Goal: Task Accomplishment & Management: Use online tool/utility

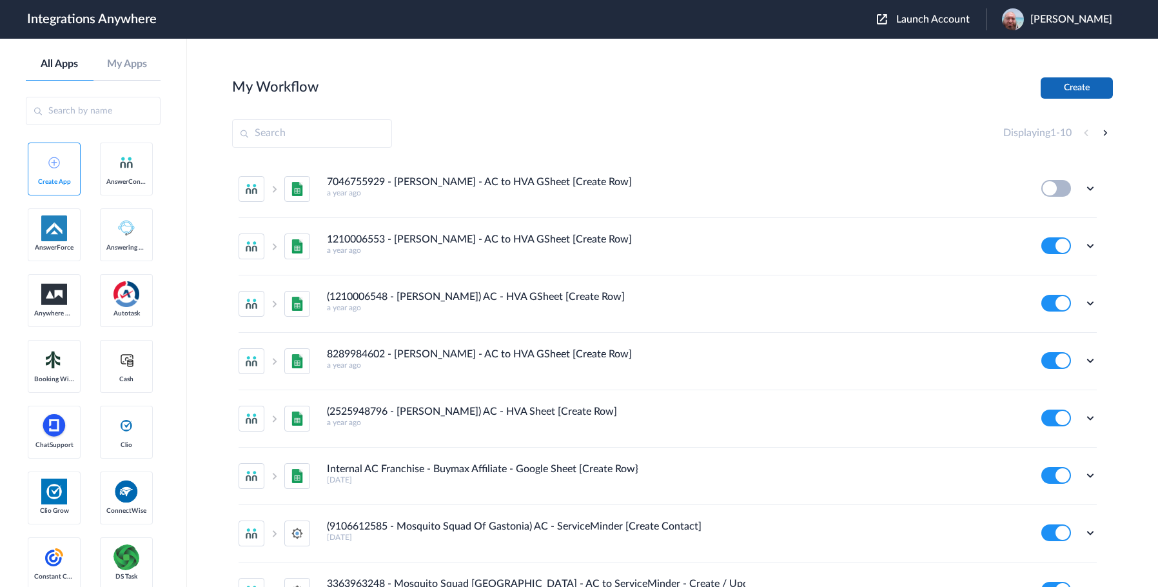
click at [1054, 86] on button "Create" at bounding box center [1077, 87] width 72 height 21
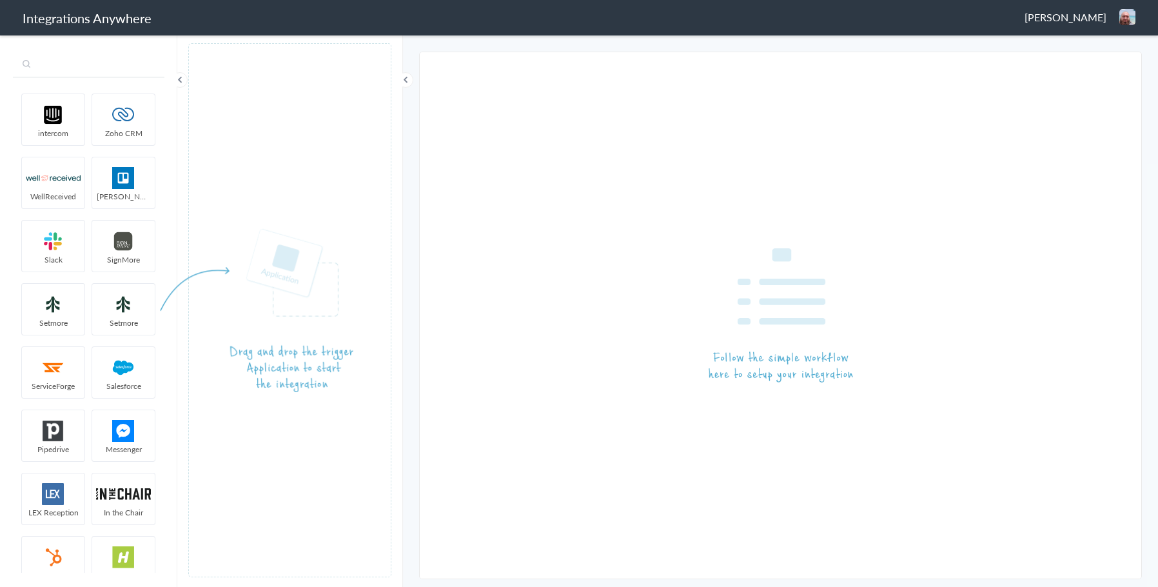
click at [86, 67] on input "text" at bounding box center [89, 65] width 152 height 25
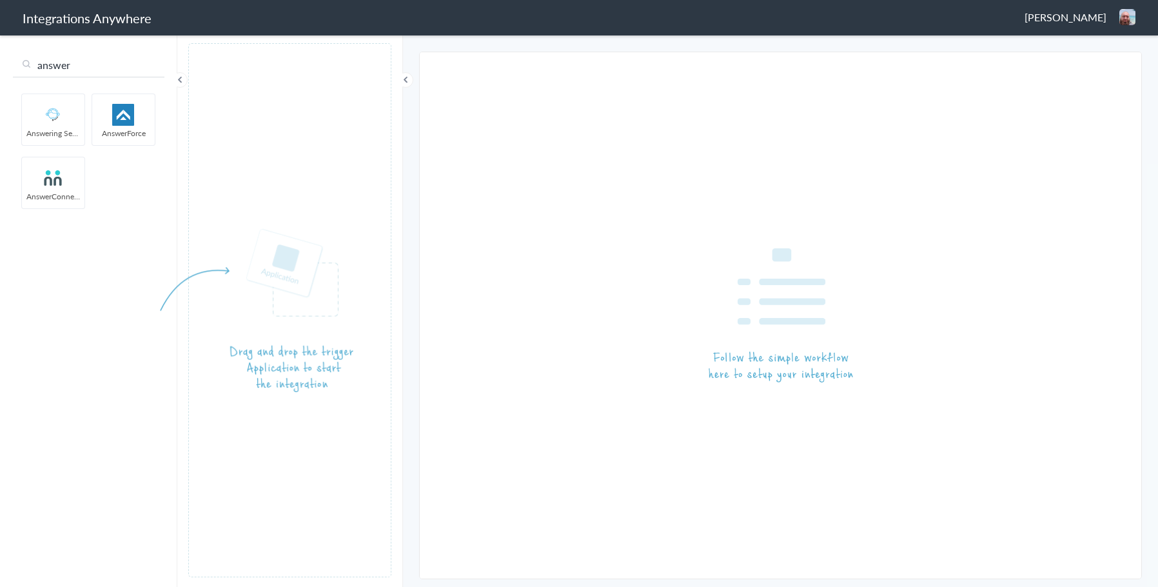
type input "answer"
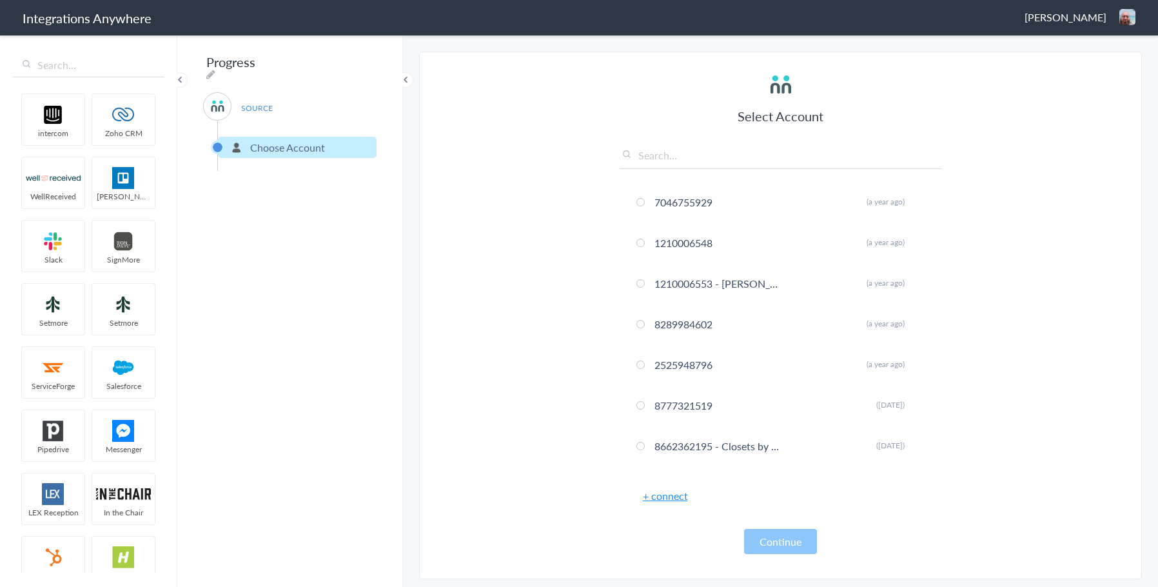
click at [663, 150] on input "text" at bounding box center [781, 158] width 323 height 21
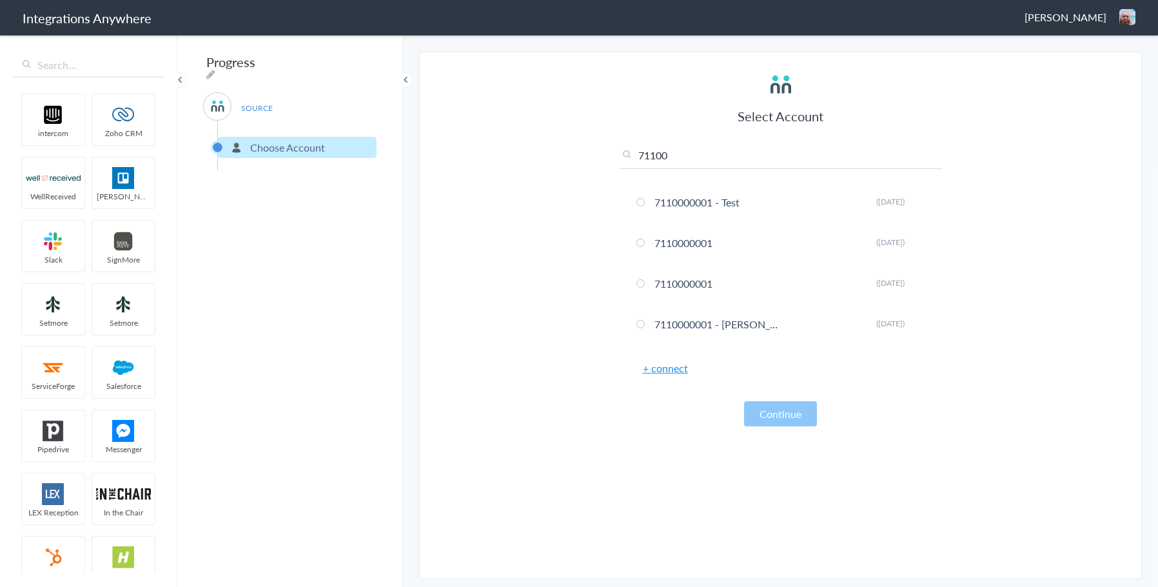
type input "711000"
drag, startPoint x: 681, startPoint y: 156, endPoint x: 639, endPoint y: 161, distance: 41.6
click at [639, 161] on input "711000" at bounding box center [781, 158] width 323 height 21
click at [666, 161] on input "711000" at bounding box center [781, 158] width 323 height 21
drag, startPoint x: 680, startPoint y: 154, endPoint x: 615, endPoint y: 163, distance: 65.1
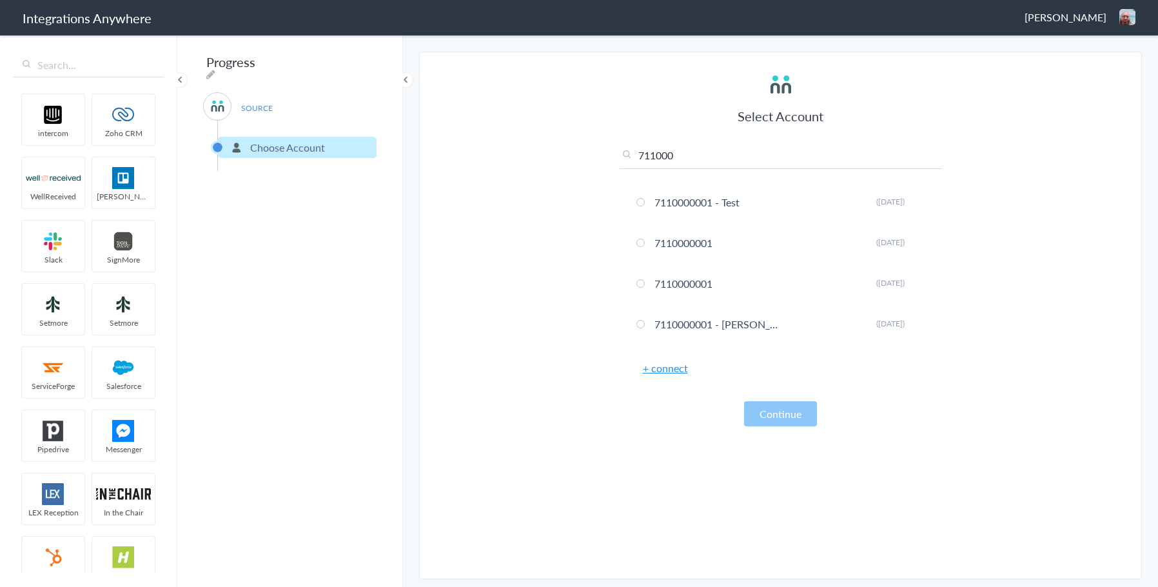
click at [615, 163] on section "Select Account 711000 7046755929 Rename Delete (a year ago) 1210006548 Rename D…" at bounding box center [780, 316] width 723 height 528
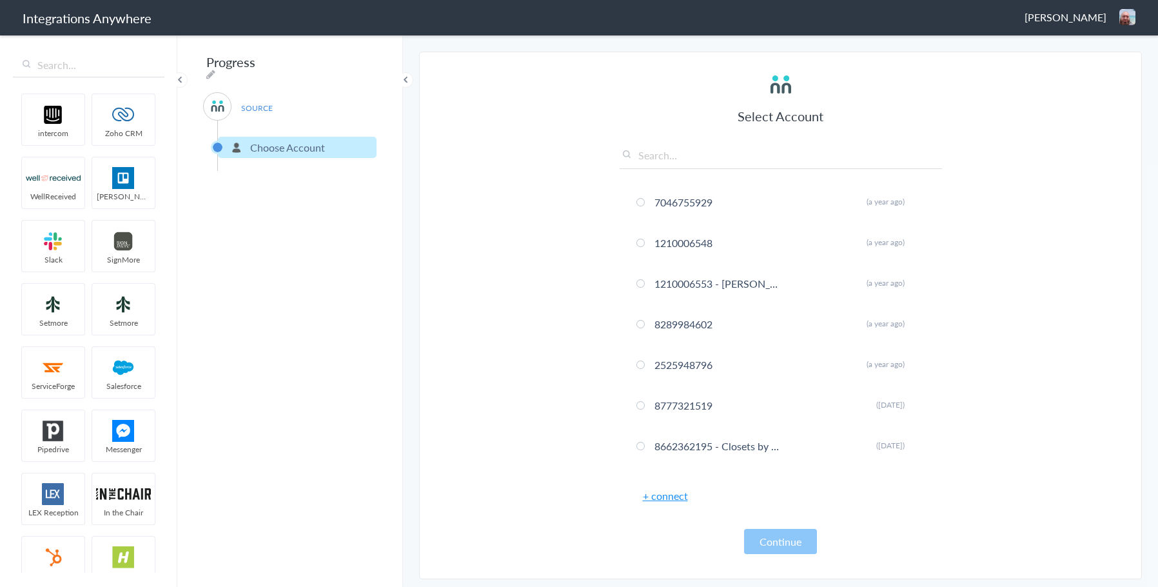
click at [676, 497] on link "+ connect" at bounding box center [665, 495] width 45 height 15
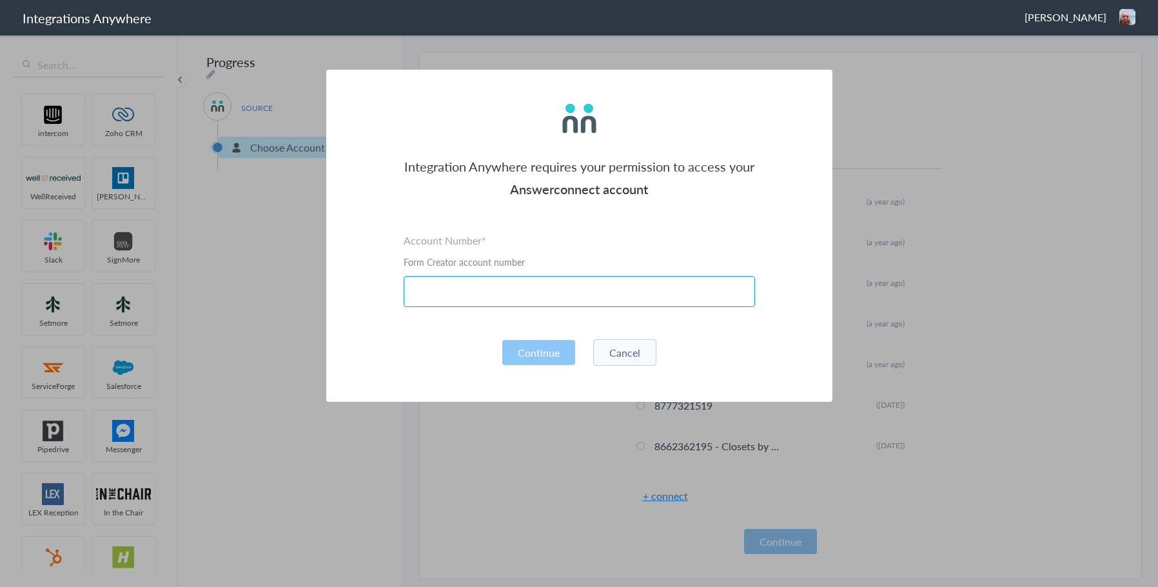
click at [435, 290] on input "text" at bounding box center [580, 291] width 352 height 31
type input "7110000000"
click at [539, 352] on button "Continue" at bounding box center [538, 352] width 73 height 25
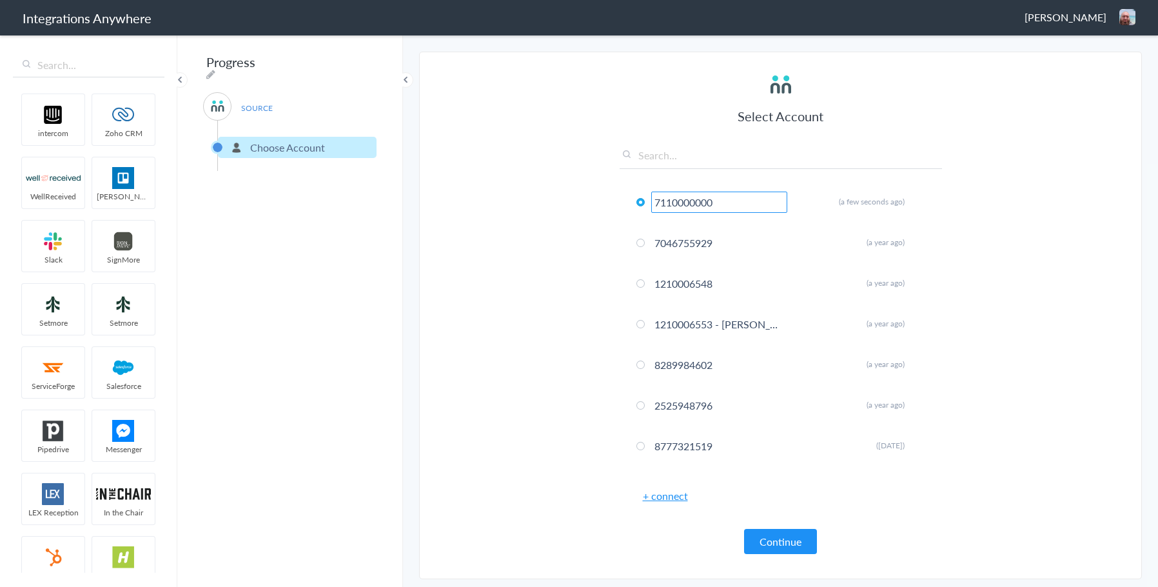
click at [625, 555] on article "Select Account 7110000000 Rename Delete (a few seconds ago) 7046755929 Rename D…" at bounding box center [781, 315] width 323 height 501
click at [788, 530] on button "Continue" at bounding box center [780, 541] width 73 height 25
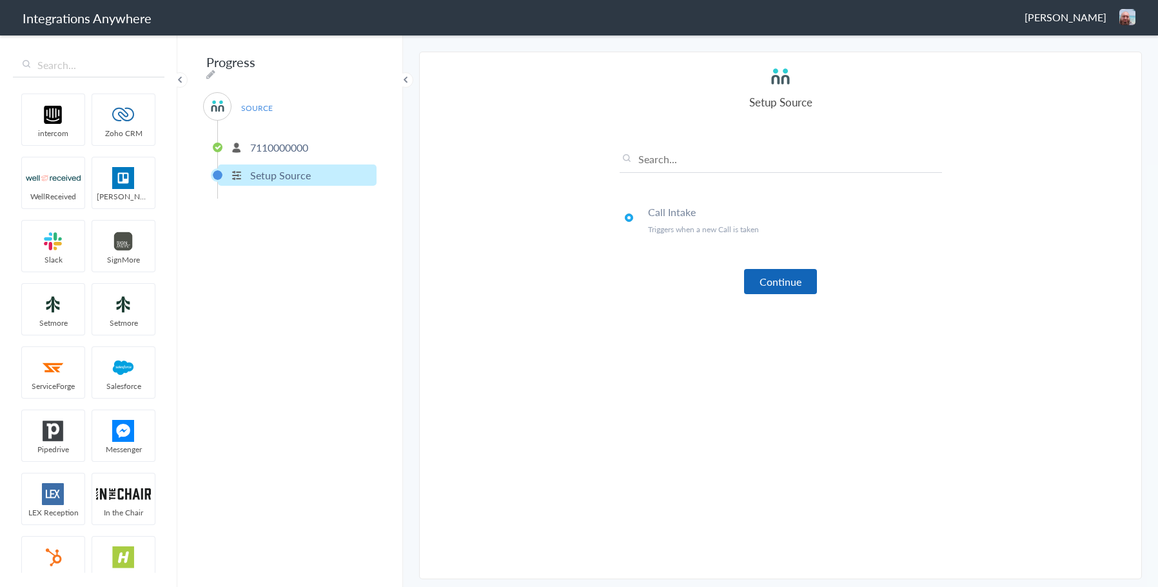
click at [786, 279] on button "Continue" at bounding box center [780, 281] width 73 height 25
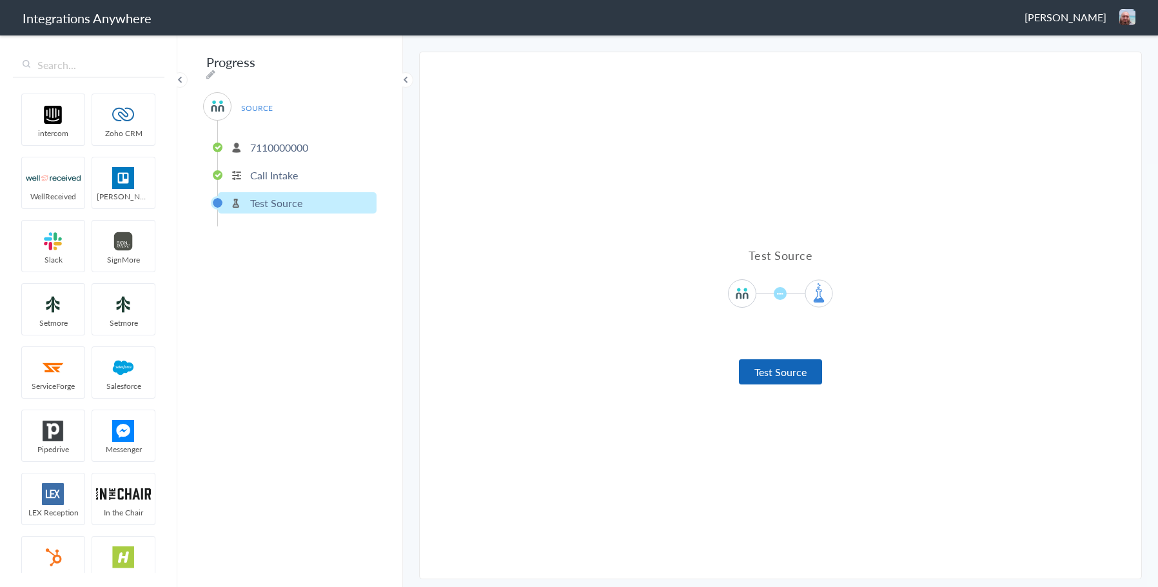
click at [788, 368] on button "Test Source" at bounding box center [780, 371] width 83 height 25
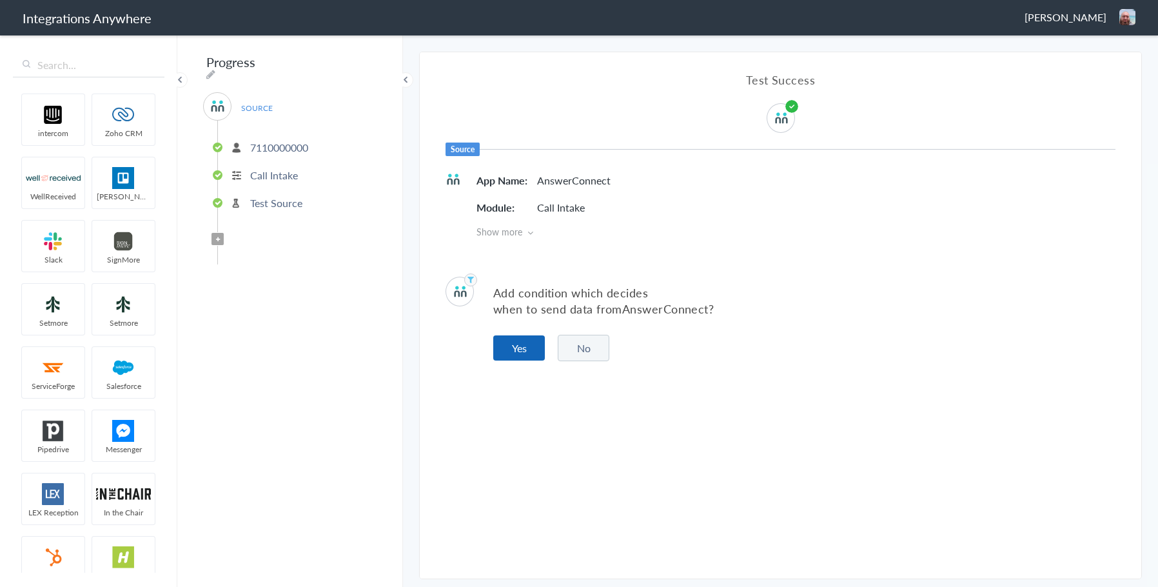
click at [521, 348] on button "Yes" at bounding box center [519, 347] width 52 height 25
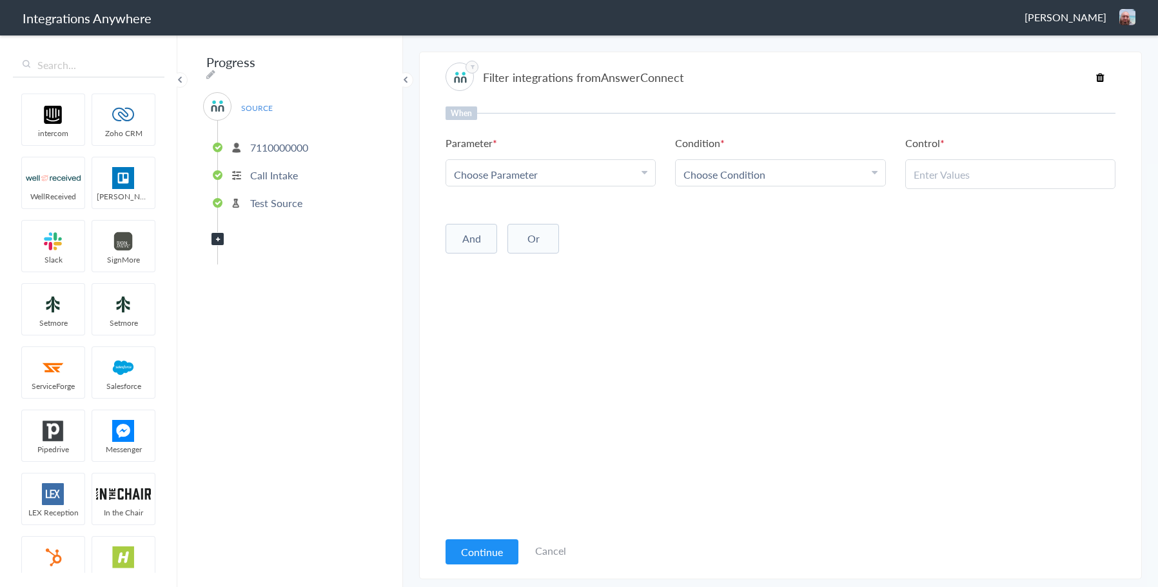
click at [571, 170] on div "Choose Parameter" at bounding box center [551, 174] width 194 height 15
click at [551, 210] on input "text" at bounding box center [550, 210] width 209 height 28
type input "call clos"
drag, startPoint x: 528, startPoint y: 237, endPoint x: 563, endPoint y: 235, distance: 35.5
click at [528, 237] on link "Call Closing Note" at bounding box center [550, 238] width 209 height 28
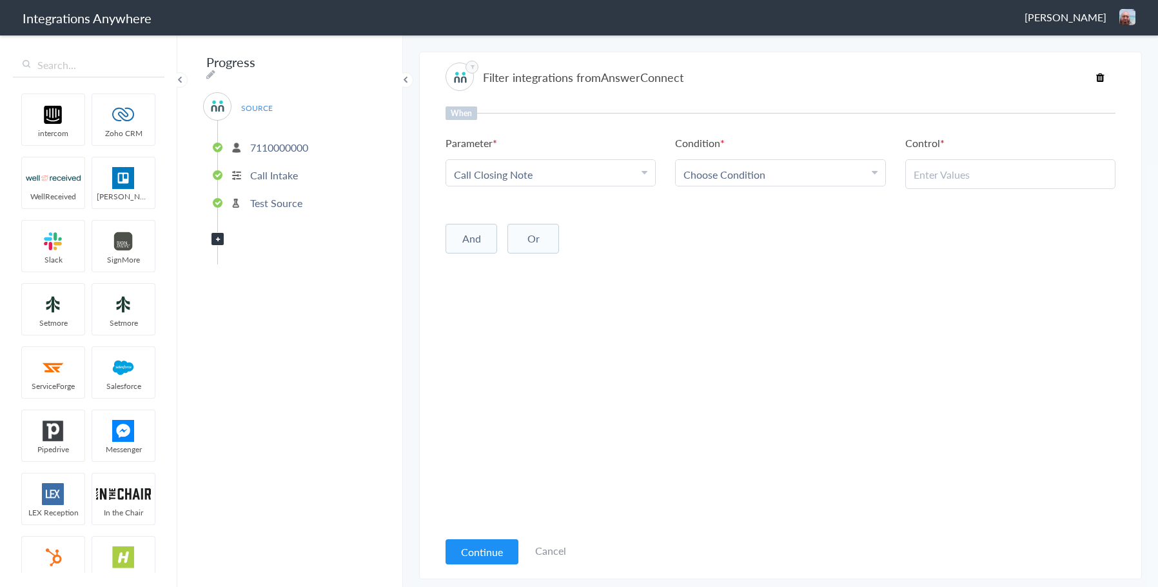
click at [778, 173] on div "Choose Condition" at bounding box center [781, 174] width 194 height 15
click at [739, 223] on link "Does Not Exists" at bounding box center [780, 229] width 209 height 28
click at [482, 544] on button "Continue" at bounding box center [482, 551] width 73 height 25
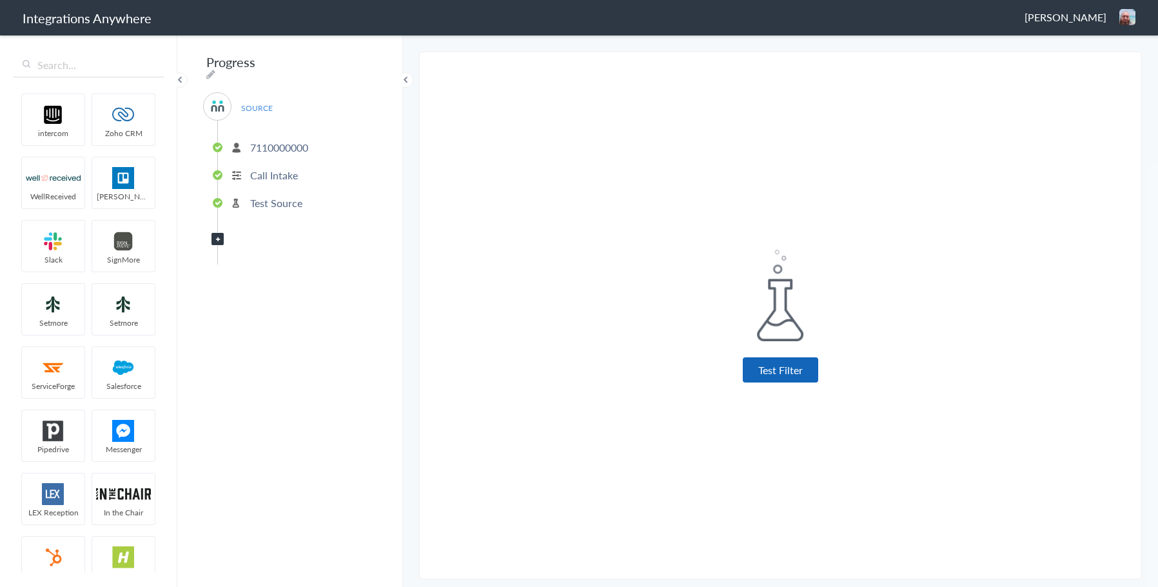
click at [784, 374] on button "Test Filter" at bounding box center [780, 369] width 75 height 25
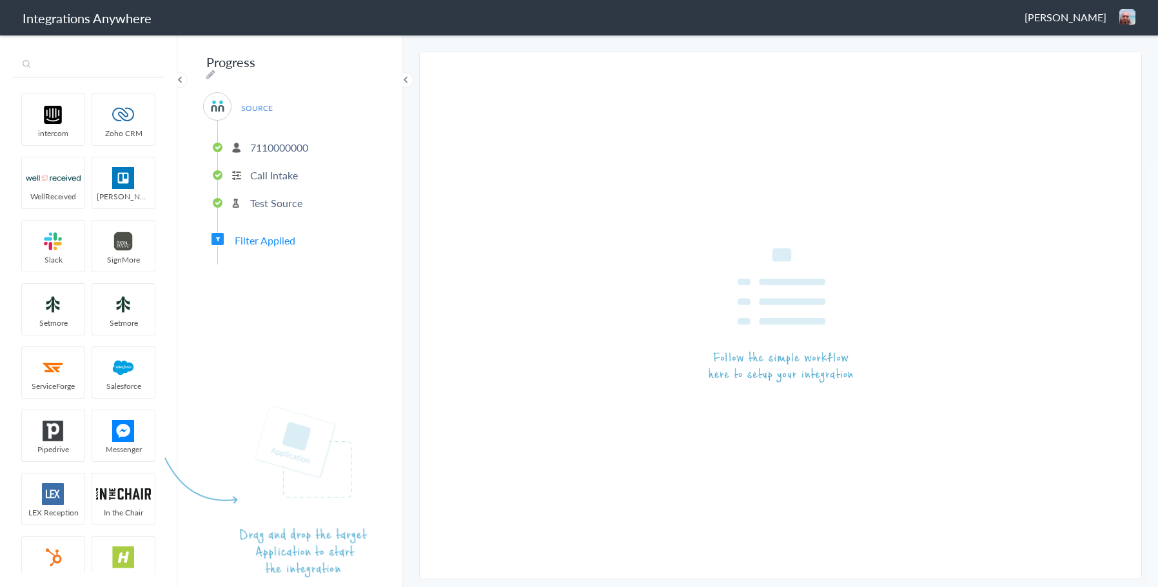
click at [97, 64] on input "text" at bounding box center [89, 65] width 152 height 25
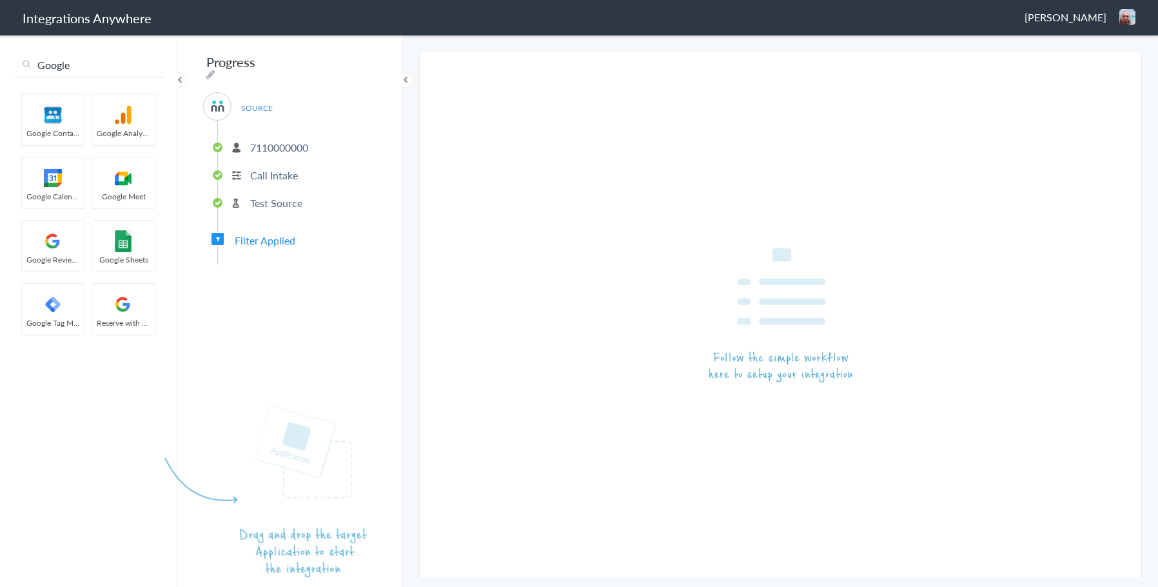
type input "Google"
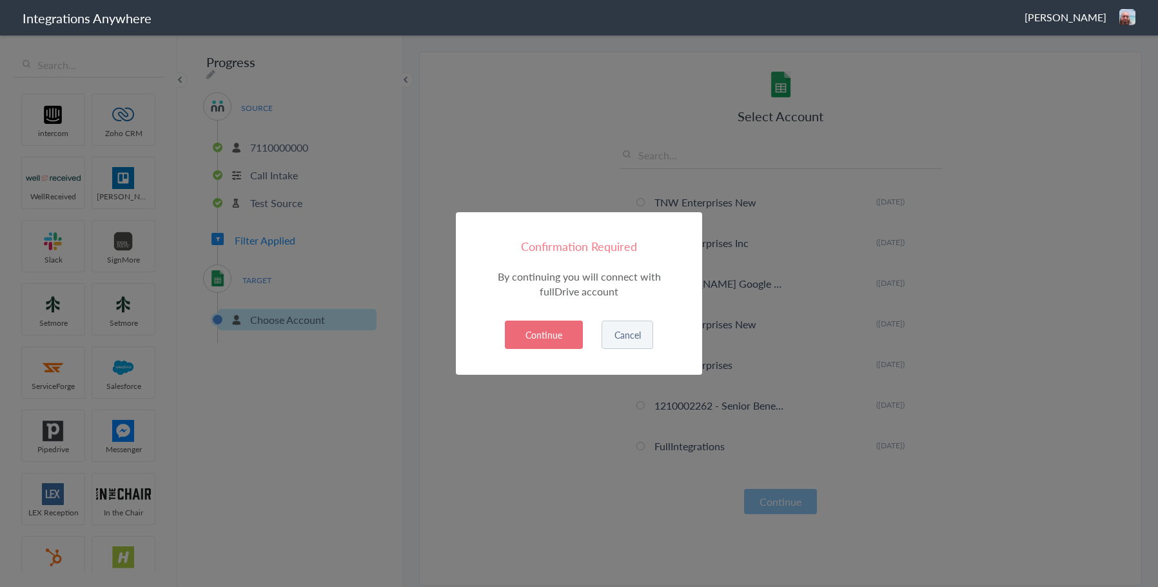
click at [548, 331] on button "Continue" at bounding box center [544, 335] width 78 height 28
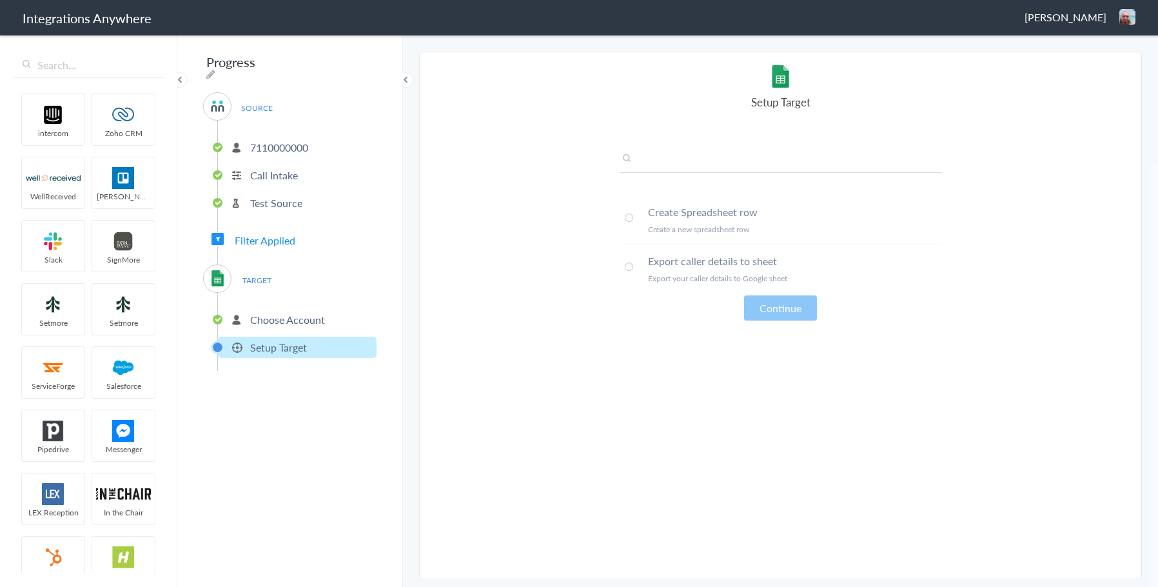
click at [675, 158] on input "text" at bounding box center [781, 162] width 323 height 21
click at [635, 218] on li "Create Spreadsheet row Create a new spreadsheet row" at bounding box center [781, 219] width 323 height 49
click at [776, 311] on button "Continue" at bounding box center [780, 307] width 73 height 25
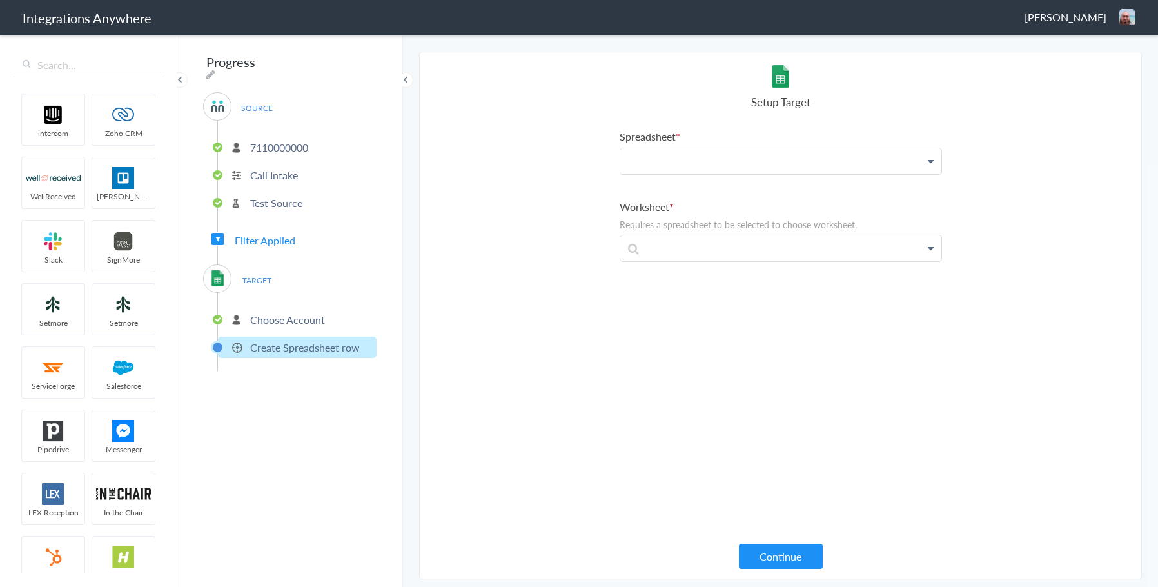
click at [666, 162] on p at bounding box center [781, 161] width 321 height 26
paste p "To enrich screen reader interactions, please activate Accessibility in Grammarl…"
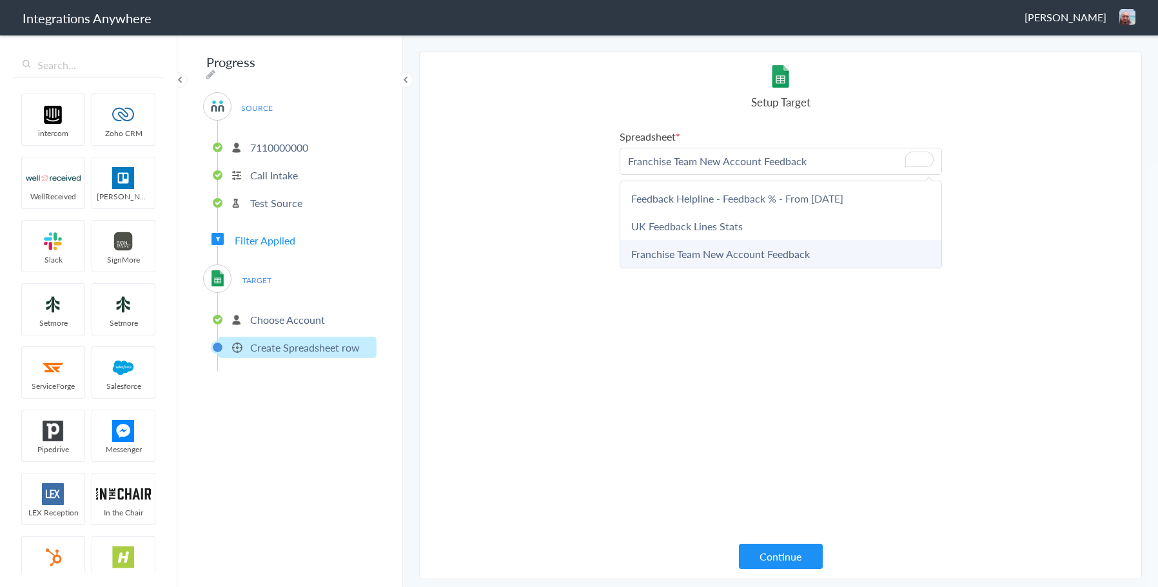
click at [678, 254] on link "Franchise Team New Account Feedback" at bounding box center [781, 254] width 321 height 28
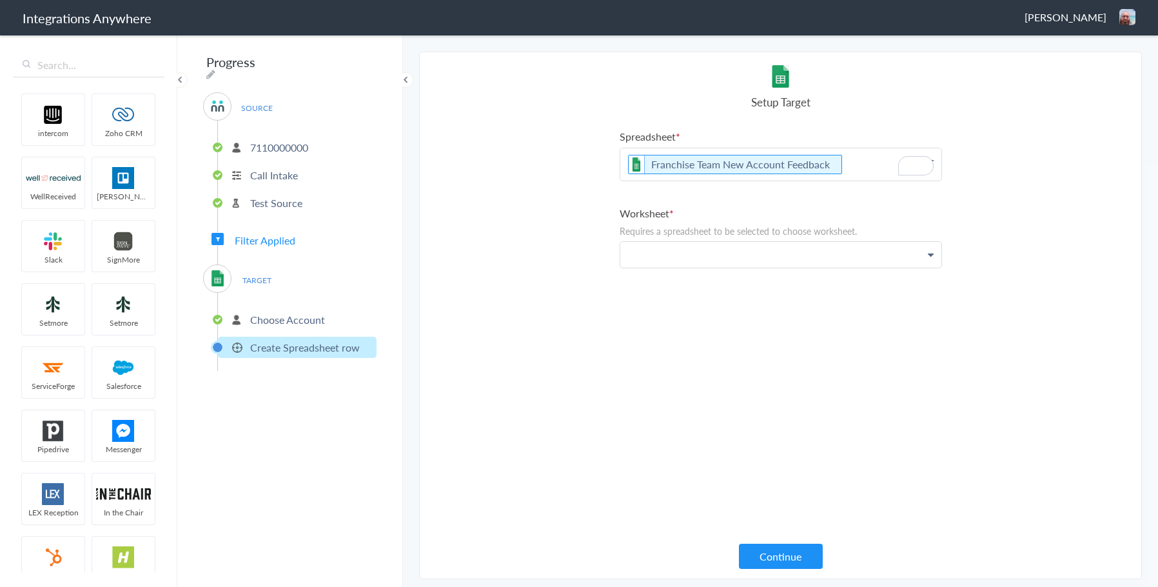
click at [656, 252] on p at bounding box center [781, 255] width 321 height 26
click at [653, 320] on link "New Account List" at bounding box center [781, 320] width 321 height 28
click at [647, 330] on p at bounding box center [781, 332] width 321 height 26
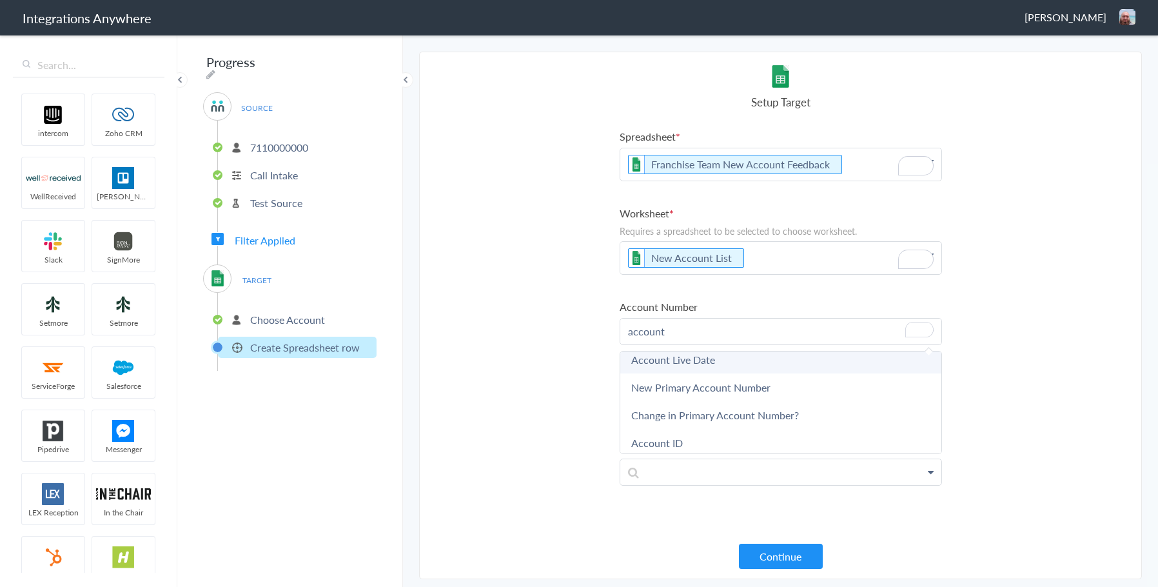
scroll to position [0, 0]
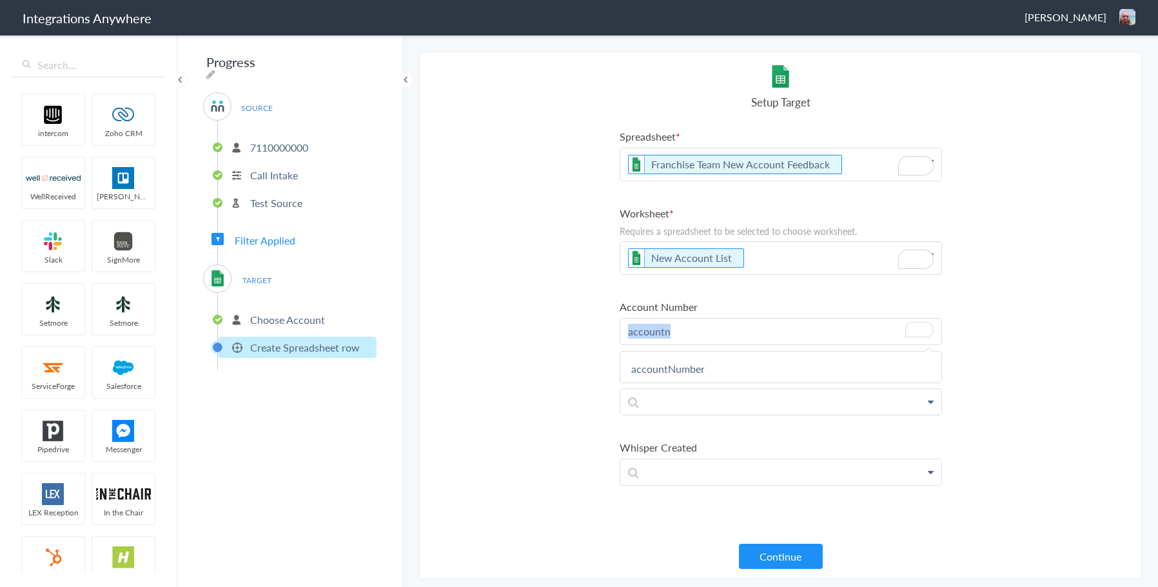
drag, startPoint x: 674, startPoint y: 335, endPoint x: 578, endPoint y: 352, distance: 97.6
click at [578, 352] on section "Select Account 7110000000 Rename Delete (a few seconds ago) 7046755929 Rename D…" at bounding box center [780, 316] width 723 height 528
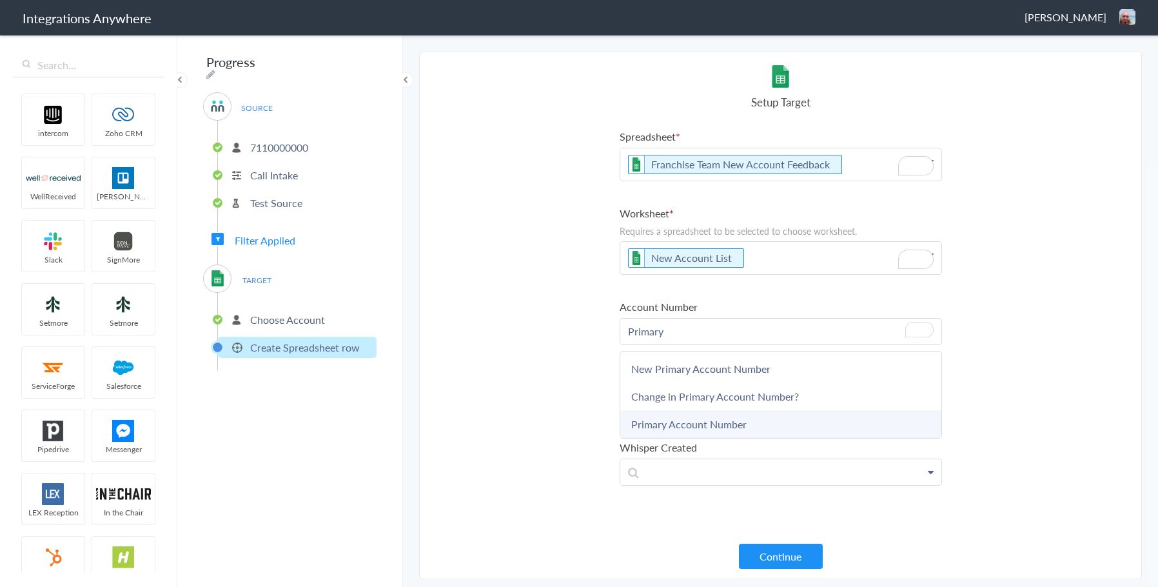
click at [662, 417] on link "Primary Account Number" at bounding box center [781, 424] width 321 height 28
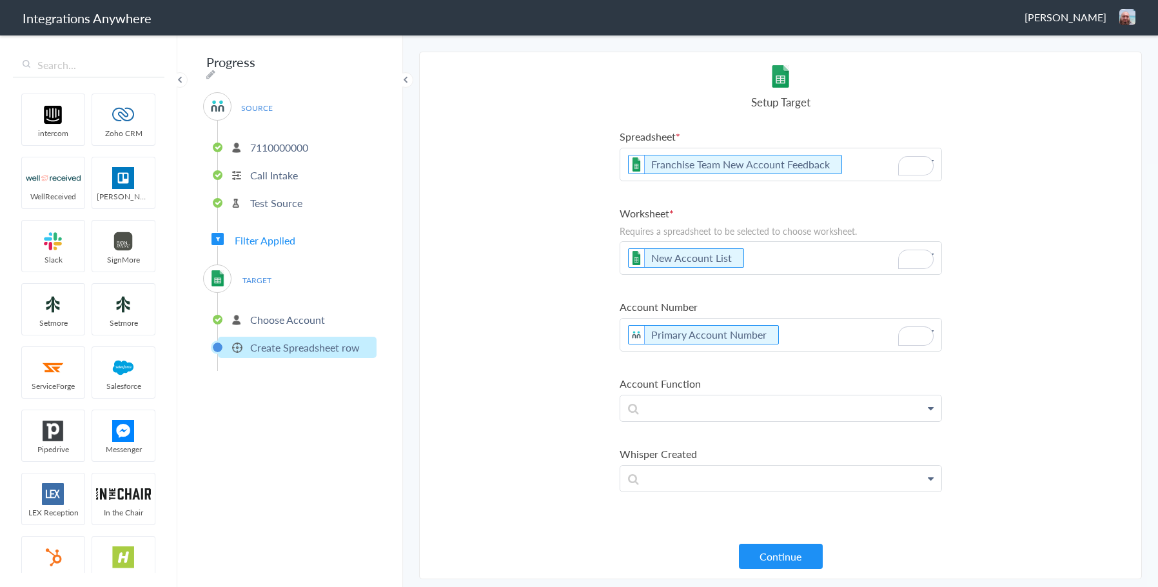
click at [797, 339] on p "Primary Account Number" at bounding box center [781, 335] width 321 height 32
click at [740, 377] on link "New Primary Account Number" at bounding box center [781, 375] width 321 height 28
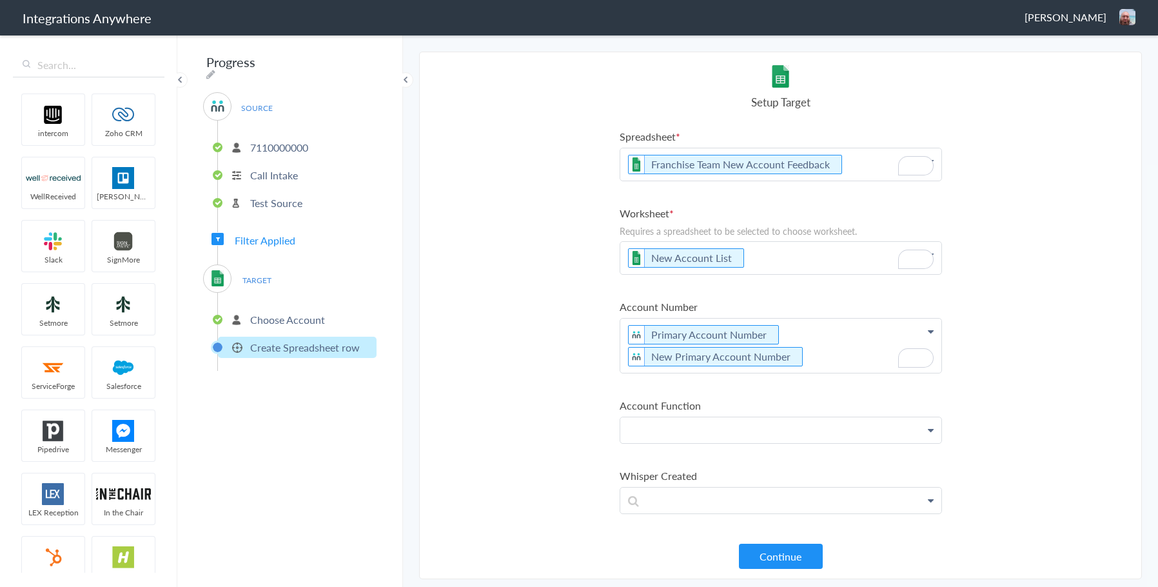
click at [651, 433] on p at bounding box center [781, 430] width 321 height 26
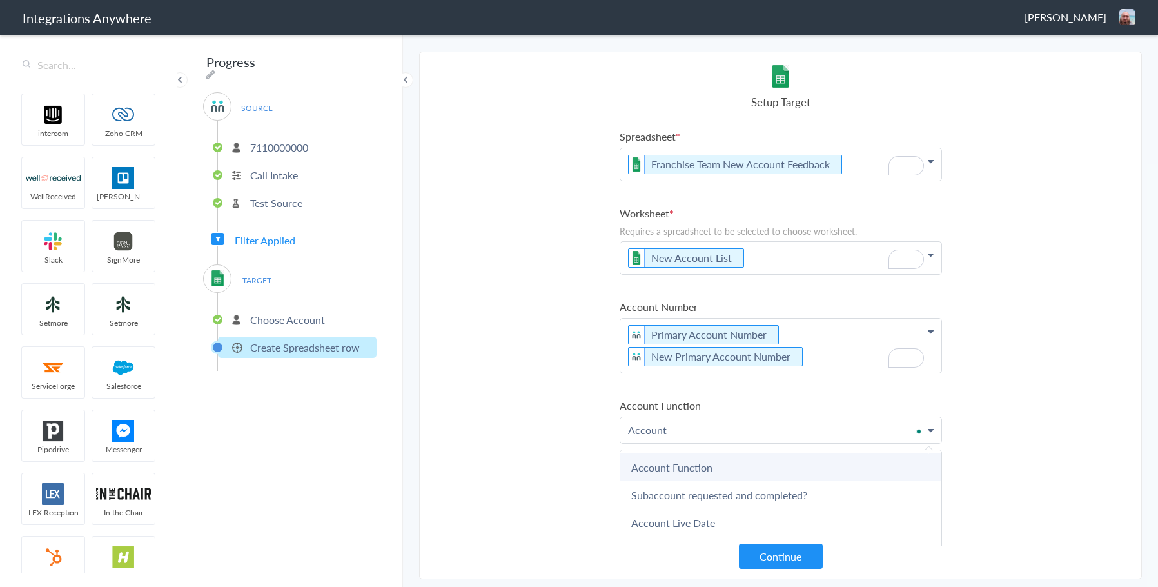
click at [663, 462] on link "Account Function" at bounding box center [781, 467] width 321 height 28
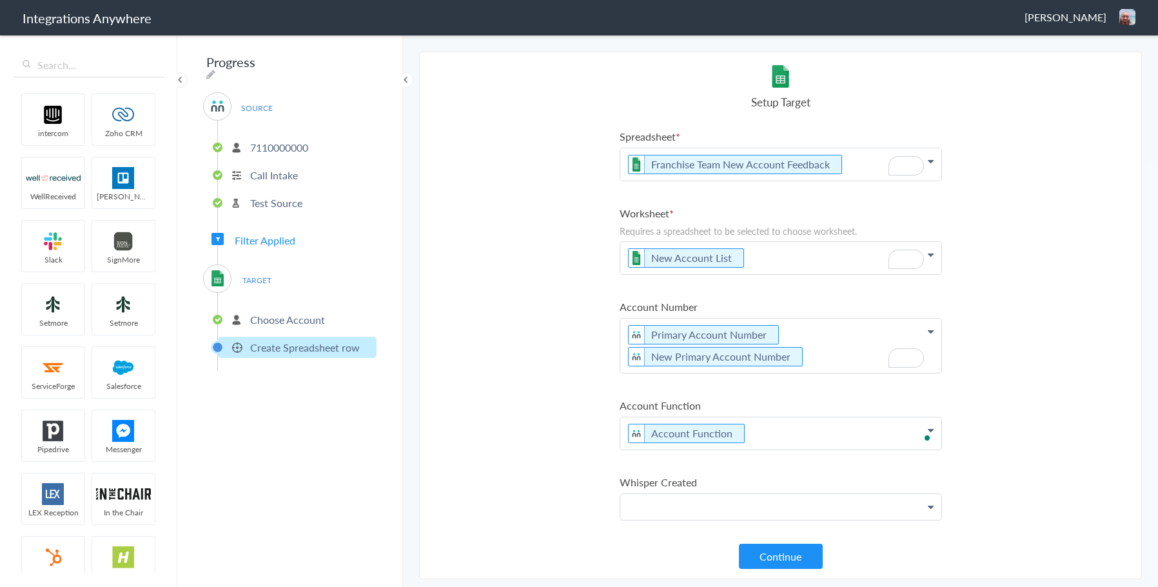
click at [654, 511] on p at bounding box center [781, 507] width 321 height 26
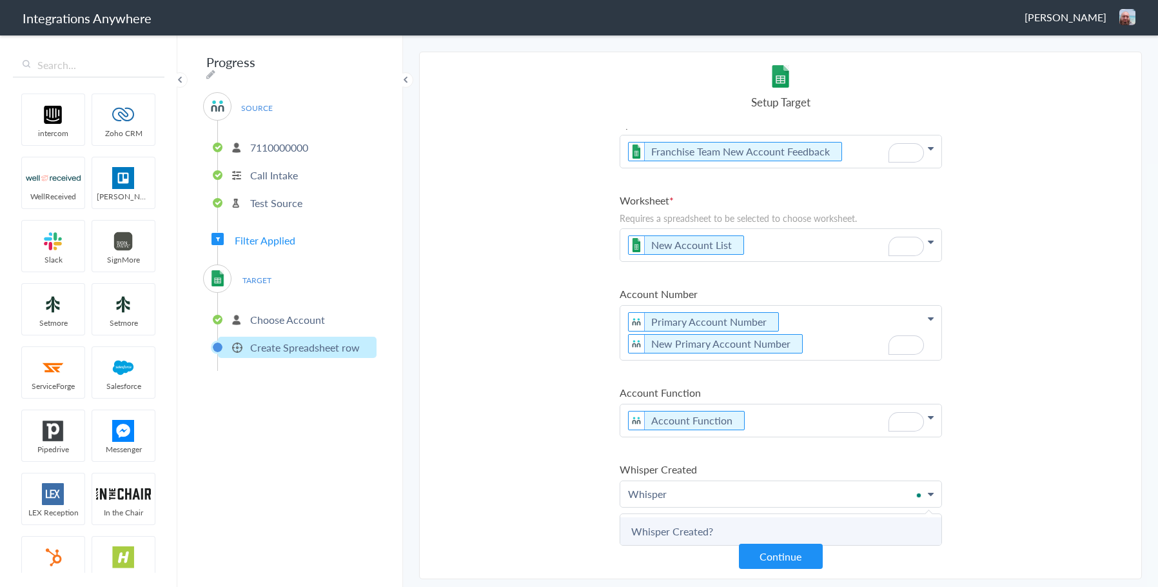
click at [677, 524] on link "Whisper Created?" at bounding box center [781, 531] width 321 height 28
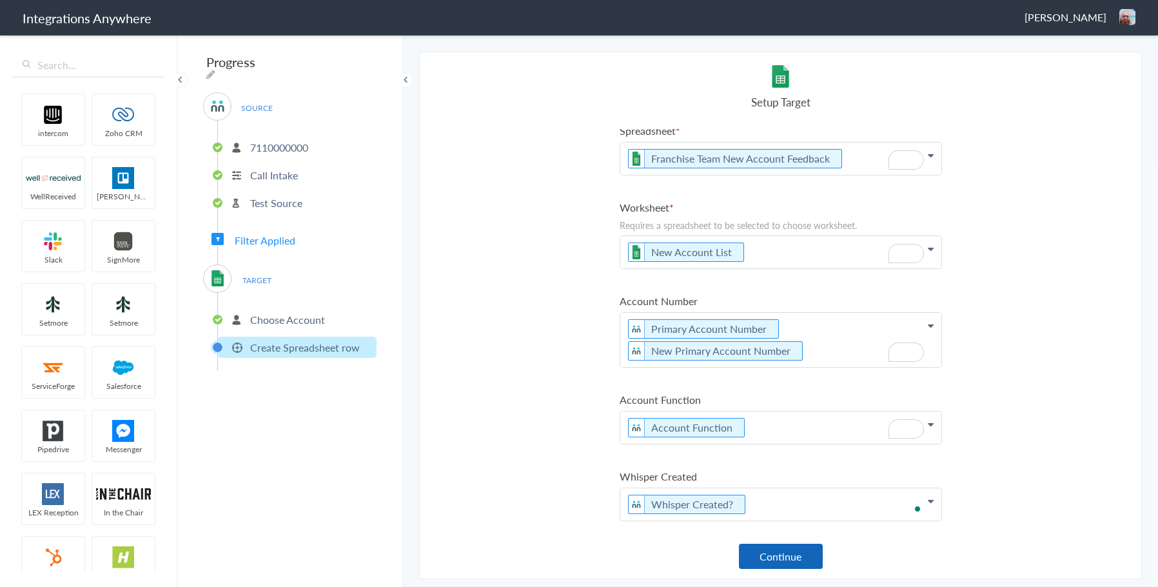
click at [795, 560] on button "Continue" at bounding box center [781, 556] width 84 height 25
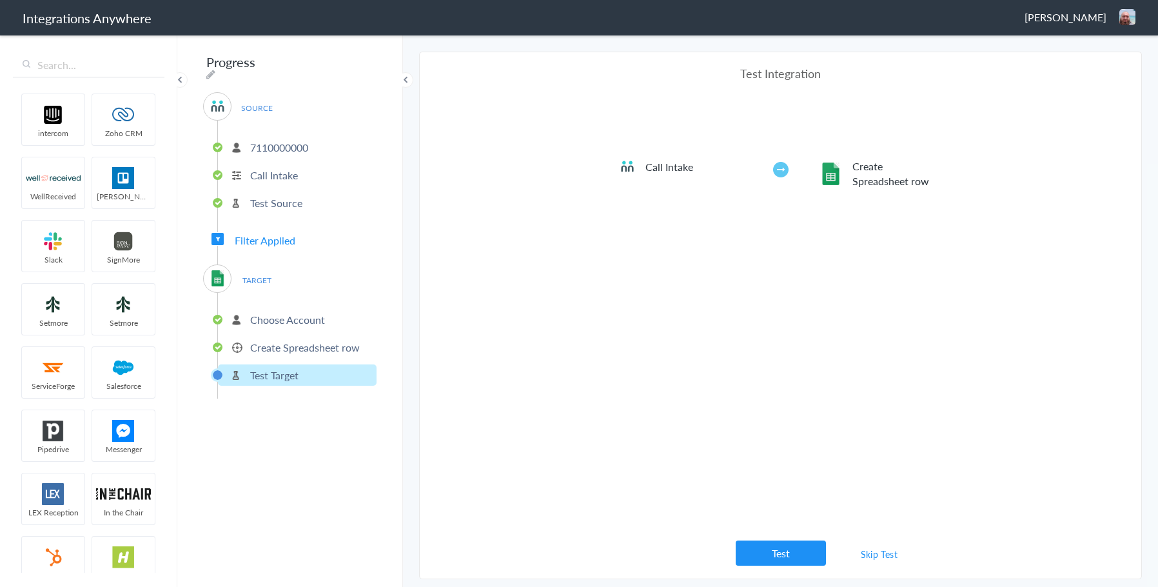
click at [783, 557] on button "Test" at bounding box center [781, 553] width 90 height 25
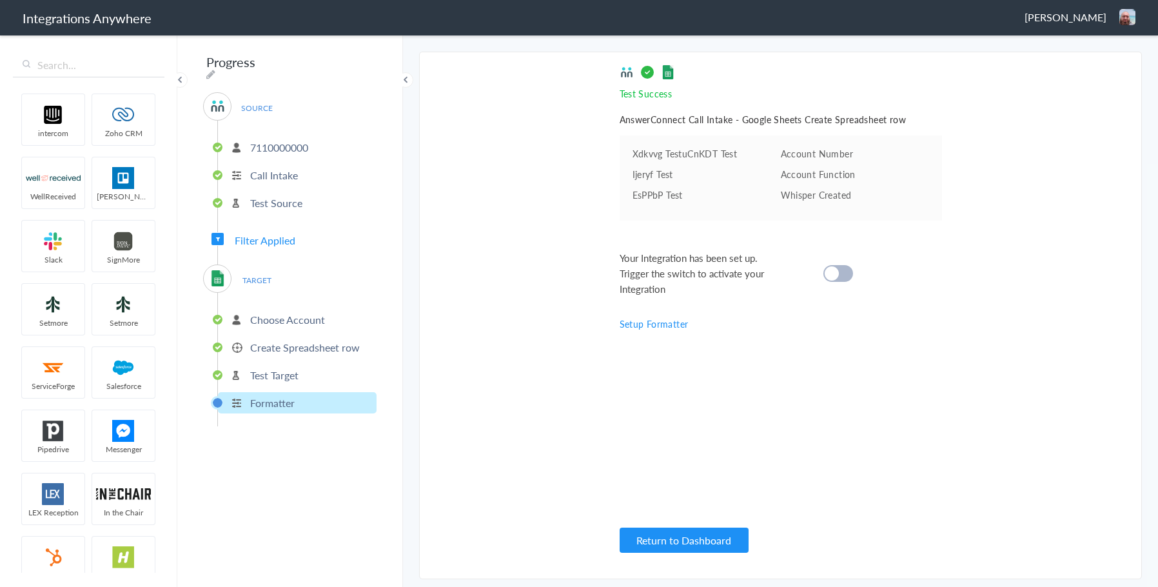
click at [839, 276] on cite at bounding box center [832, 273] width 14 height 14
click at [267, 233] on span "Filter Applied" at bounding box center [265, 240] width 61 height 15
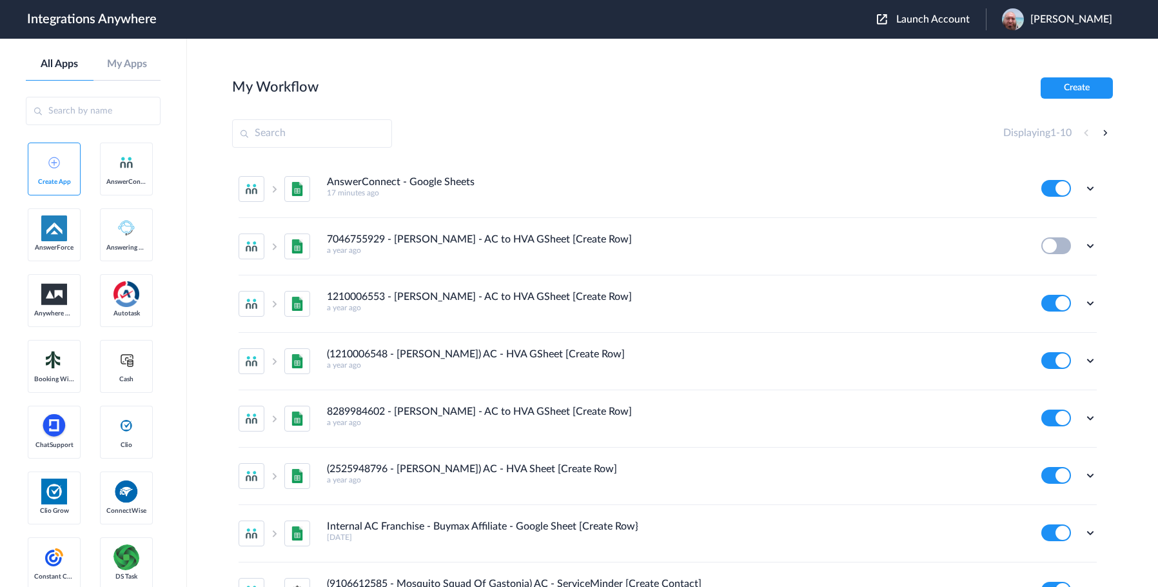
click at [953, 19] on span "Launch Account" at bounding box center [934, 19] width 74 height 10
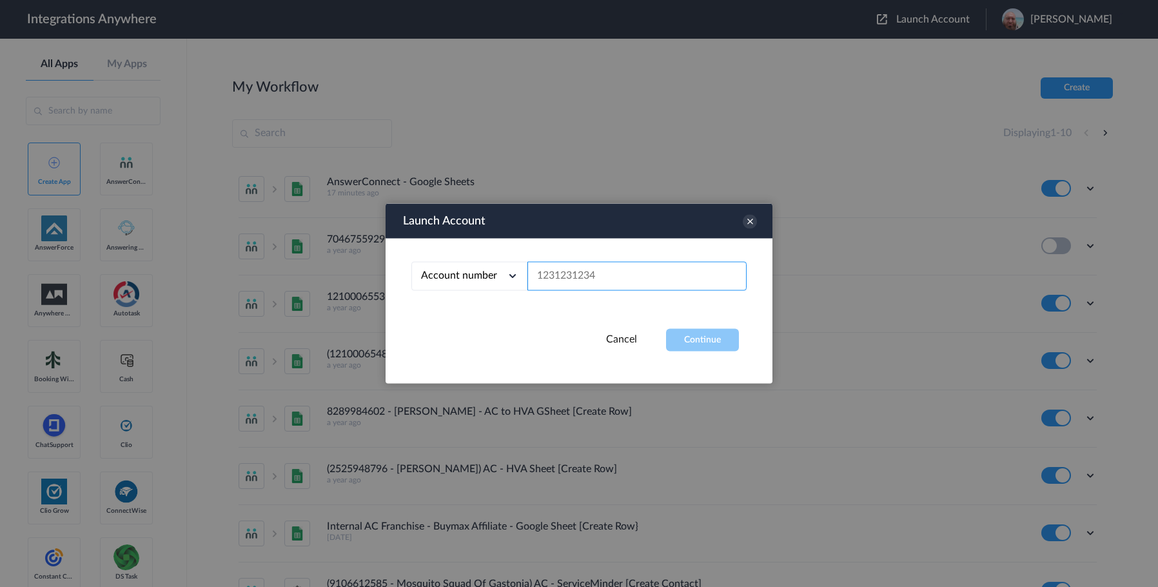
click at [552, 277] on input "text" at bounding box center [637, 276] width 219 height 29
type input "7110000000"
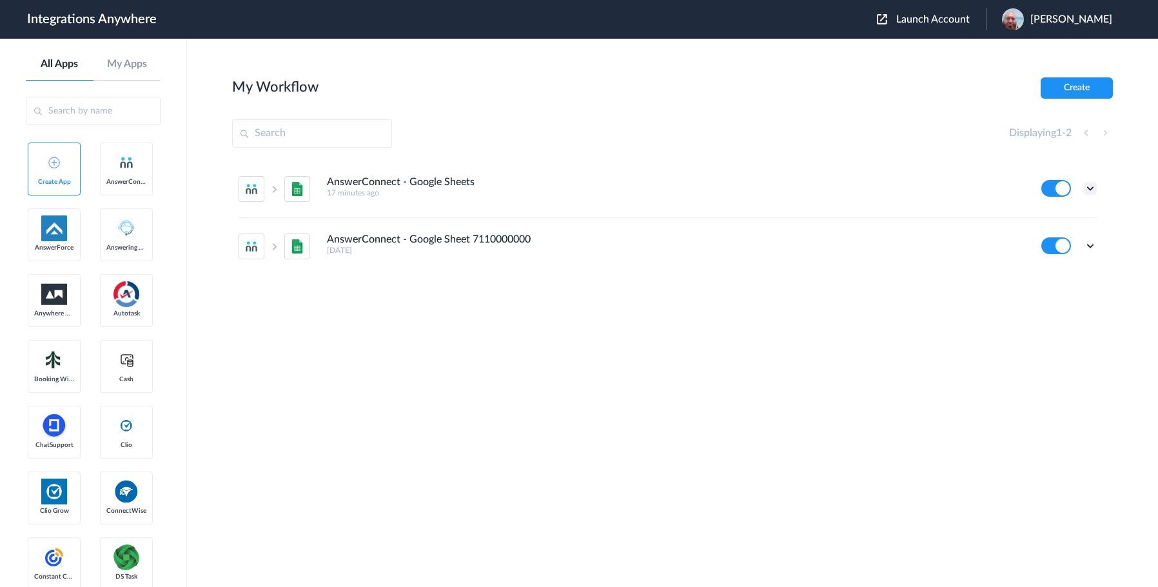
click at [1088, 185] on icon at bounding box center [1090, 188] width 13 height 13
click at [1042, 219] on link "Edit" at bounding box center [1038, 218] width 31 height 9
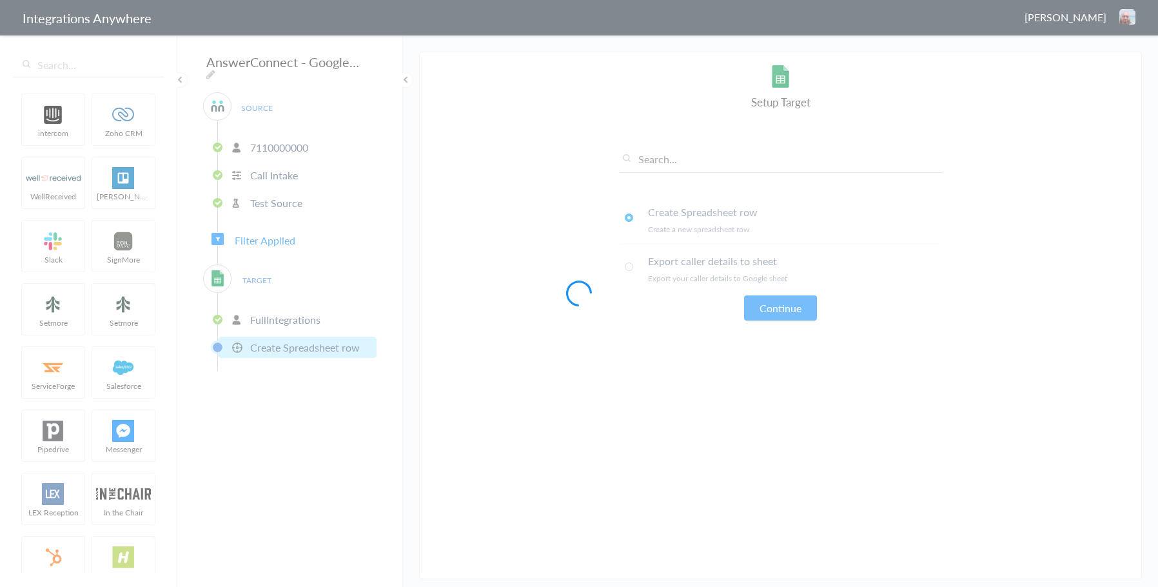
click at [367, 64] on div at bounding box center [579, 293] width 1158 height 587
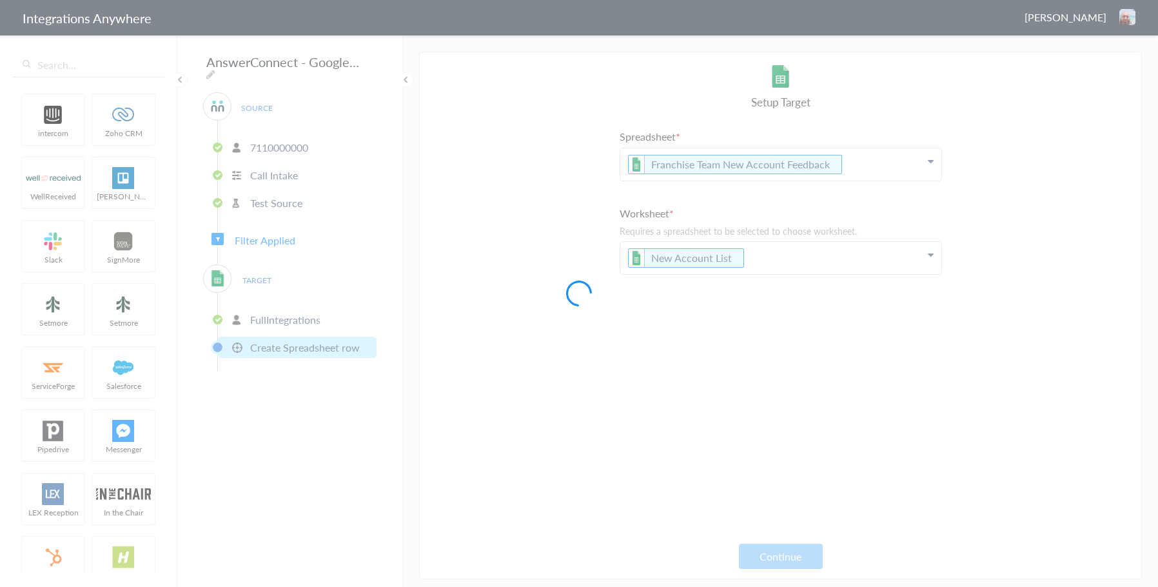
click at [367, 64] on div at bounding box center [579, 293] width 1158 height 587
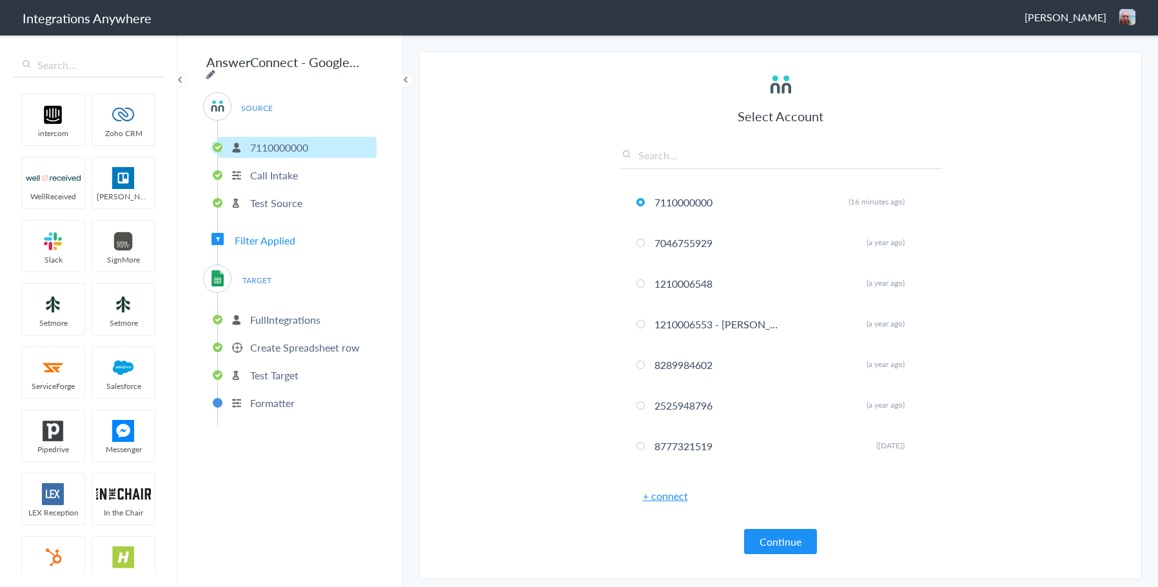
click at [215, 69] on icon at bounding box center [210, 74] width 9 height 10
drag, startPoint x: 353, startPoint y: 60, endPoint x: 146, endPoint y: 67, distance: 207.2
click at [146, 0] on body "Integrations Anywhere David Wright Logout Dashboard intercom Zoho CRM WellRecei…" at bounding box center [579, 0] width 1158 height 0
type input "7110000000 - AC - Google Sheets [Create Row] - Notify CX Teams of New Accounts"
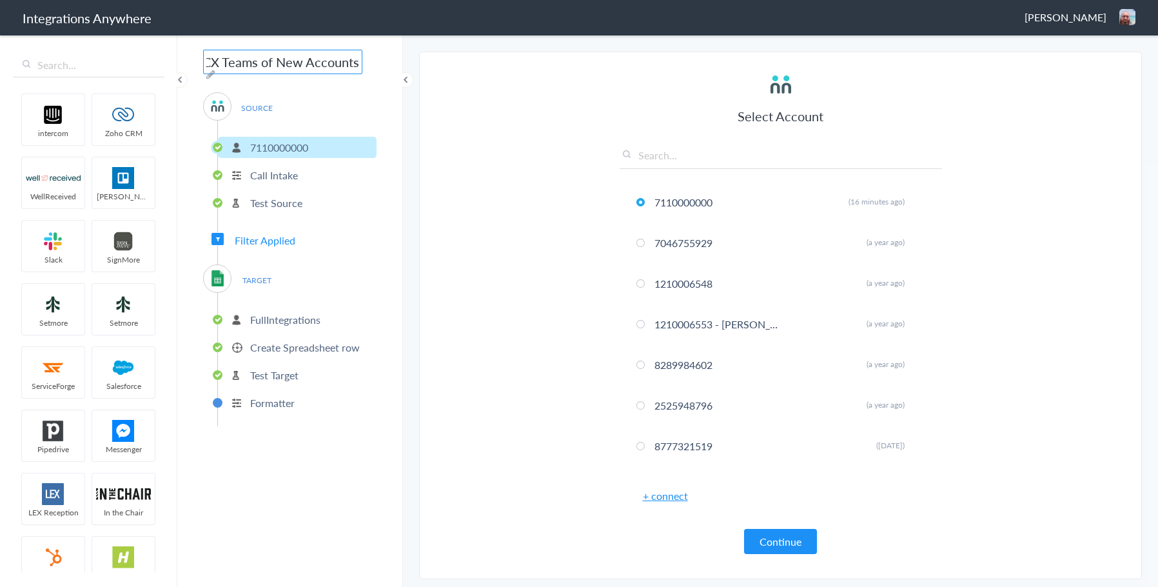
click at [415, 130] on main "The system encountered four errors. Check More Trigger Connect Action Setup Tes…" at bounding box center [780, 310] width 755 height 553
click at [266, 236] on span "Filter Applied" at bounding box center [265, 240] width 61 height 15
